Goal: Task Accomplishment & Management: Manage account settings

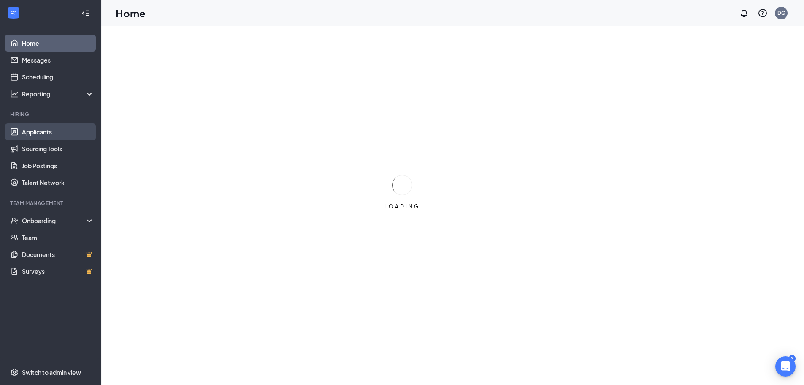
click at [39, 130] on link "Applicants" at bounding box center [58, 131] width 72 height 17
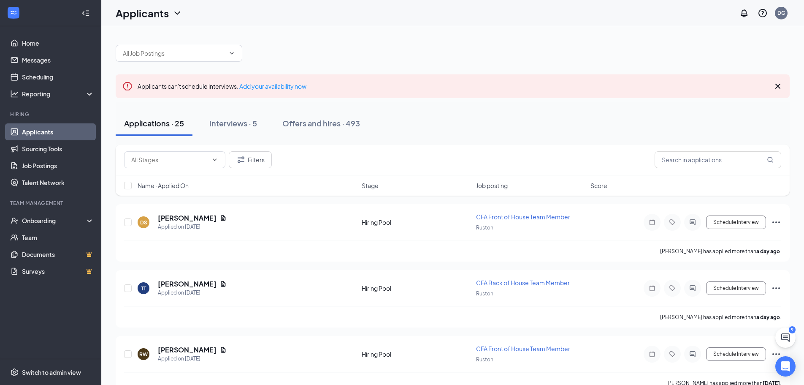
click at [174, 187] on span "Name · Applied On" at bounding box center [163, 185] width 51 height 8
click at [147, 187] on span "Name · Applied On" at bounding box center [163, 185] width 51 height 8
click at [143, 186] on span "Name · Applied On" at bounding box center [163, 185] width 51 height 8
click at [46, 130] on link "Applicants" at bounding box center [58, 131] width 72 height 17
click at [252, 160] on button "Filters" at bounding box center [250, 159] width 43 height 17
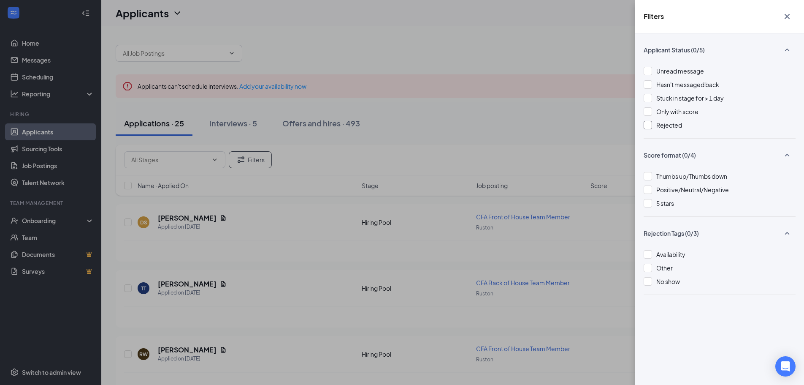
click at [649, 125] on div at bounding box center [648, 125] width 8 height 8
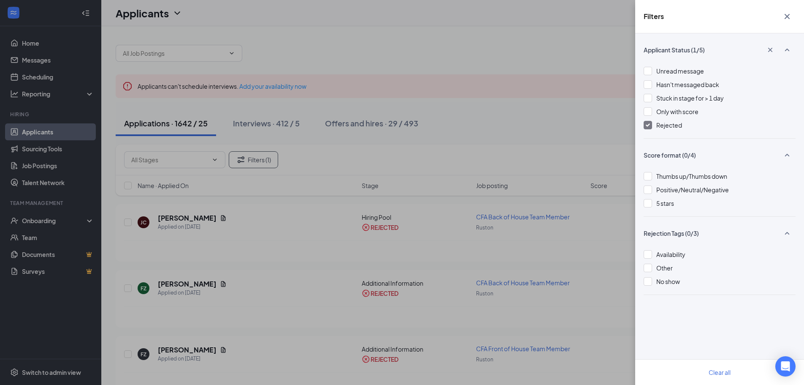
click at [789, 14] on icon "Cross" at bounding box center [788, 16] width 10 height 10
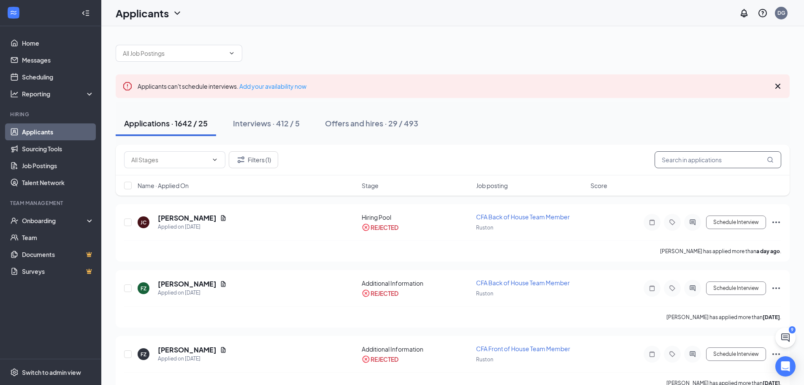
click at [679, 159] on input "text" at bounding box center [718, 159] width 127 height 17
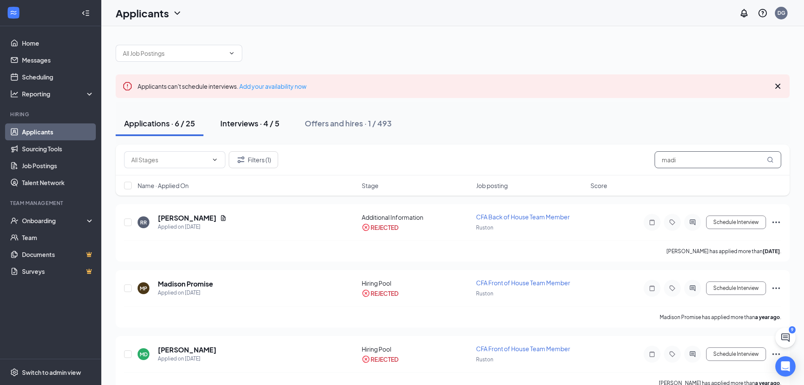
type input "madi"
click at [251, 122] on div "Interviews · 4 / 5" at bounding box center [249, 123] width 59 height 11
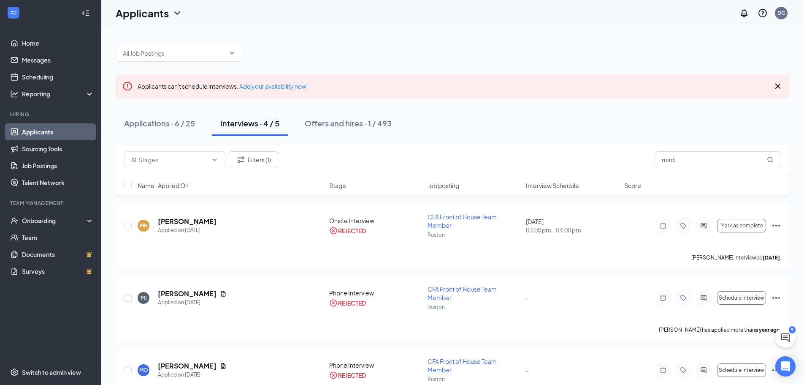
click at [778, 86] on icon "Cross" at bounding box center [778, 86] width 5 height 5
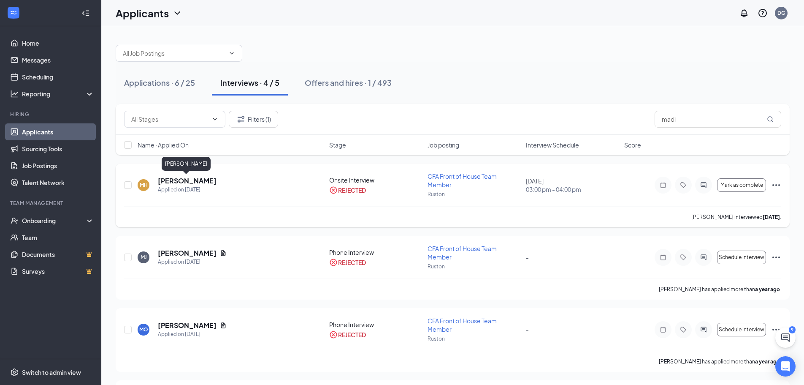
click at [183, 181] on h5 "[PERSON_NAME]" at bounding box center [187, 180] width 59 height 9
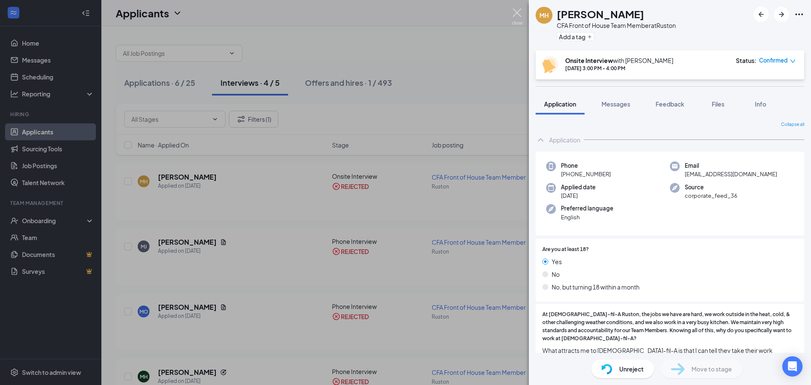
click at [516, 13] on img at bounding box center [517, 16] width 11 height 16
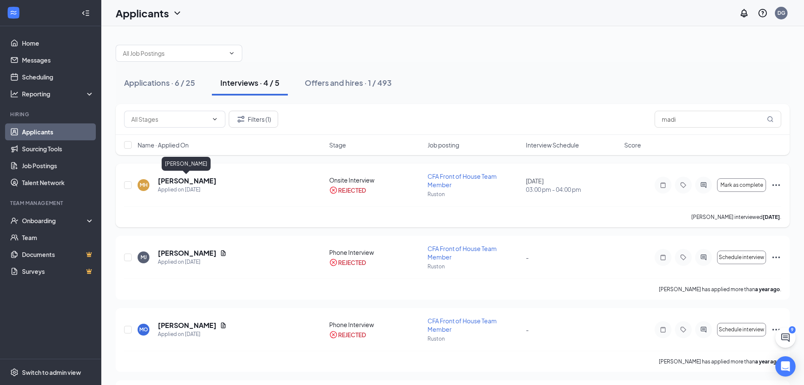
click at [186, 182] on h5 "[PERSON_NAME]" at bounding box center [187, 180] width 59 height 9
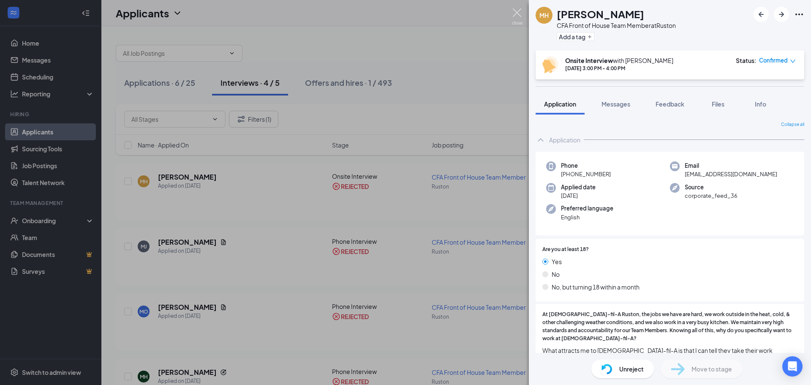
click at [517, 12] on img at bounding box center [517, 16] width 11 height 16
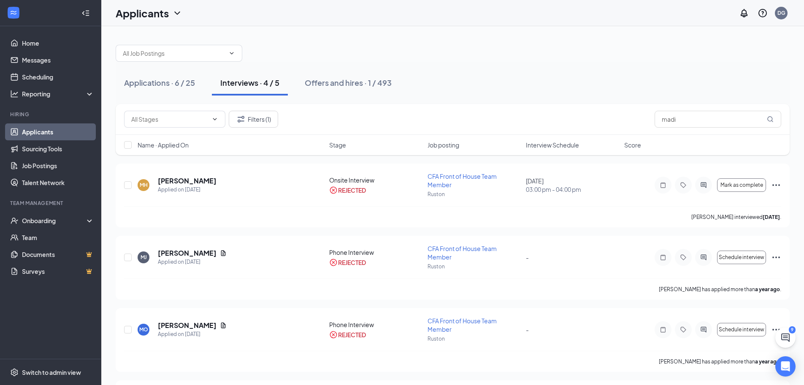
click at [40, 132] on link "Applicants" at bounding box center [58, 131] width 72 height 17
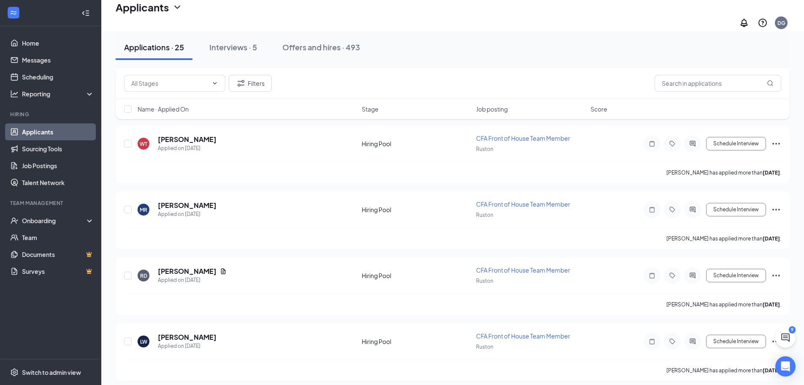
scroll to position [1427, 0]
click at [243, 45] on div "Interviews · 5" at bounding box center [233, 47] width 48 height 11
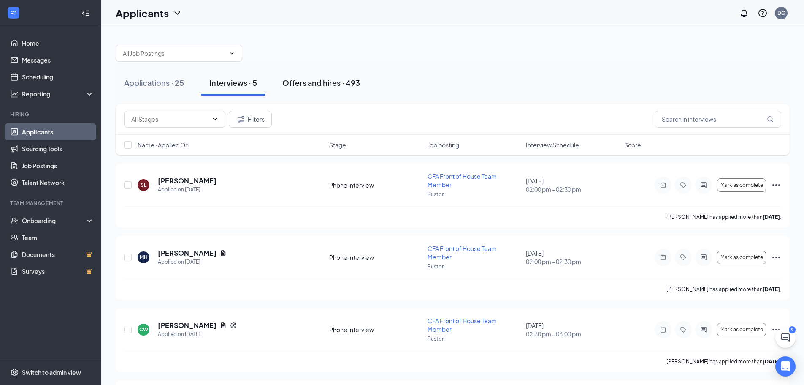
click at [310, 87] on div "Offers and hires · 493" at bounding box center [322, 82] width 78 height 11
